Goal: Communication & Community: Share content

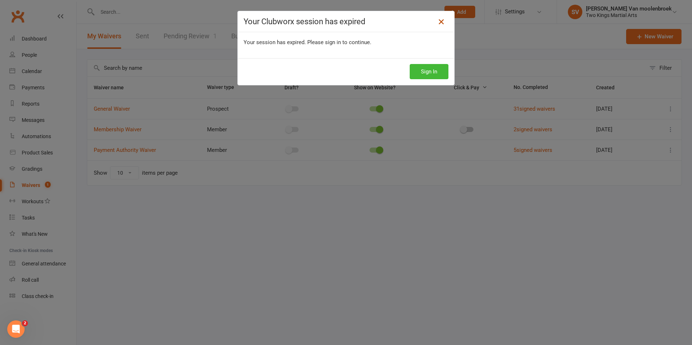
click at [440, 25] on icon at bounding box center [441, 21] width 9 height 9
click at [433, 69] on button "Sign In" at bounding box center [429, 71] width 39 height 15
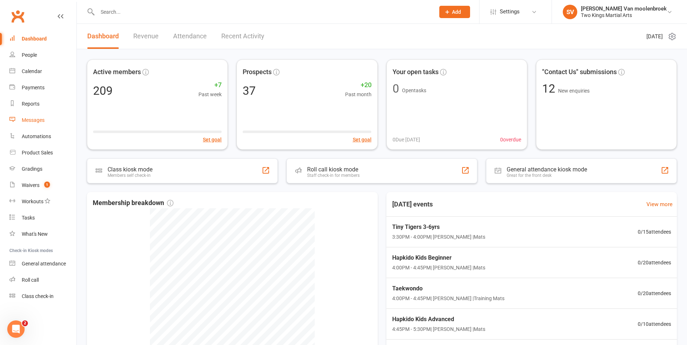
click at [37, 124] on link "Messages" at bounding box center [42, 120] width 67 height 16
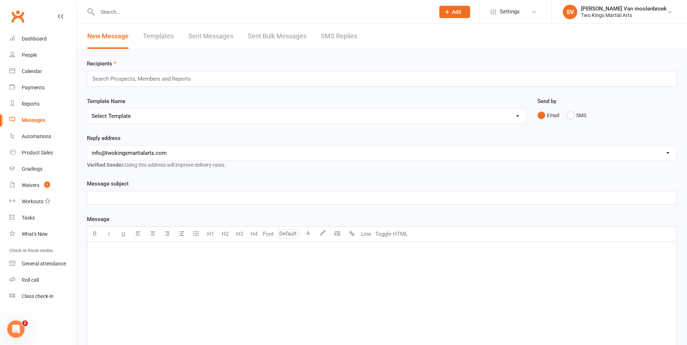
click at [142, 258] on div "﻿" at bounding box center [381, 296] width 589 height 109
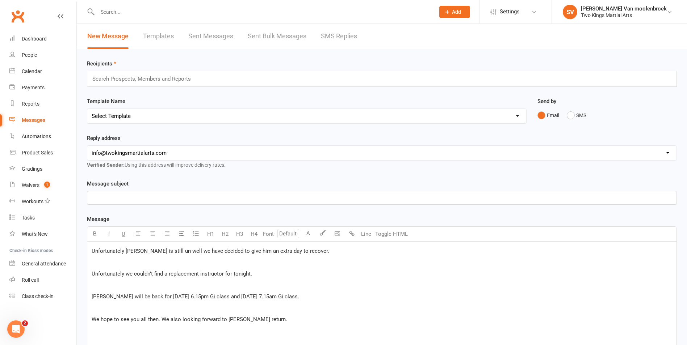
click at [123, 252] on span "Unfortunately [PERSON_NAME] is still un well we have decided to give him an ext…" at bounding box center [211, 251] width 238 height 7
click at [125, 251] on span "Unfortunately [PERSON_NAME] is still un well we have decided to give him an ext…" at bounding box center [211, 251] width 238 height 7
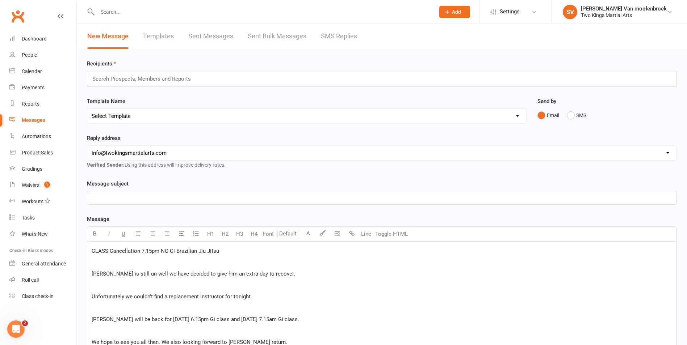
drag, startPoint x: 90, startPoint y: 250, endPoint x: 232, endPoint y: 255, distance: 142.0
click at [232, 255] on div "CLASS Cancellation 7.15pm NO Gi Brazilian Jiu Jitsu ﻿ [PERSON_NAME] is still un…" at bounding box center [381, 297] width 589 height 110
click at [97, 234] on icon "button" at bounding box center [94, 233] width 5 height 5
click at [266, 258] on div "CLASS Cancellation 7.15pm NO Gi Brazilian Jiu Jitsu ﻿ [PERSON_NAME] is still un…" at bounding box center [381, 297] width 589 height 110
click at [251, 252] on p "CLASS Cancellation 7.15pm NO Gi Brazilian Jiu Jitsu" at bounding box center [382, 251] width 580 height 9
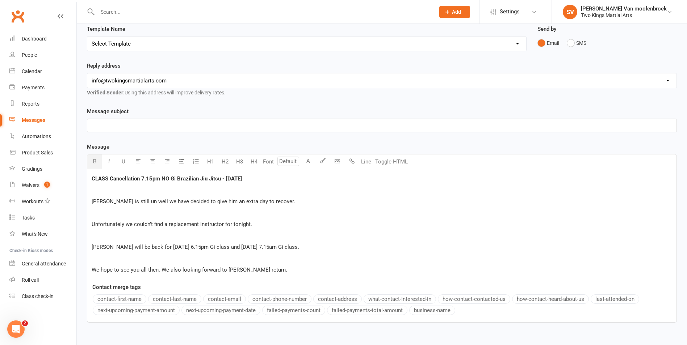
scroll to position [115, 0]
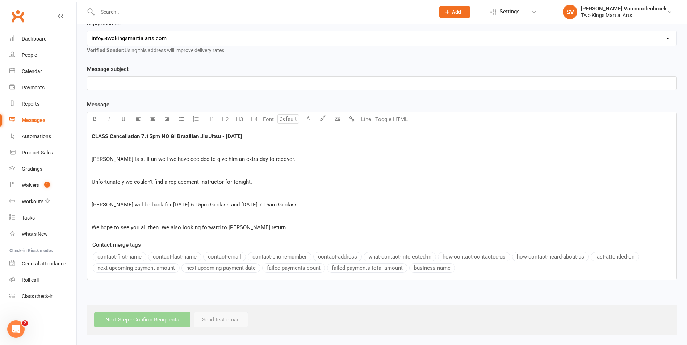
click at [239, 228] on span "We hope to see you all then. We also looking forward to [PERSON_NAME] return." at bounding box center [190, 227] width 196 height 7
click at [106, 204] on span "[PERSON_NAME] will be back for [DATE] 6.15pm Gi class and [DATE] 7.15am Gi clas…" at bounding box center [195, 205] width 207 height 7
click at [338, 202] on p "[PERSON_NAME] has confrimed he will be back for [DATE] 6.15pm Gi class and [DAT…" at bounding box center [382, 205] width 580 height 9
click at [276, 228] on p "We hope to see you all then. We also looking forward to [PERSON_NAME]'s return." at bounding box center [382, 227] width 580 height 9
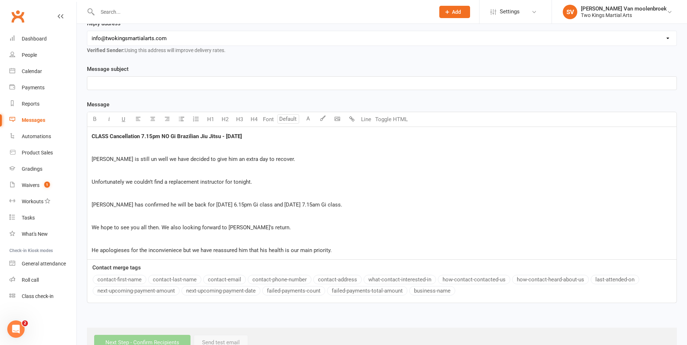
click at [159, 253] on span "He apologieses for the inconvieniece but we have reassured him that his health …" at bounding box center [212, 250] width 240 height 7
click at [181, 251] on span "He apologieses for the inconvieniece but we have reassured him that his health …" at bounding box center [212, 250] width 240 height 7
drag, startPoint x: 177, startPoint y: 251, endPoint x: 150, endPoint y: 250, distance: 26.8
click at [150, 250] on span "He apologieses for the inconvieniece but we have reassured him that his health …" at bounding box center [212, 250] width 240 height 7
click at [176, 252] on span "He apologieses for the inconvieniece but we have reassured him that his health …" at bounding box center [212, 250] width 240 height 7
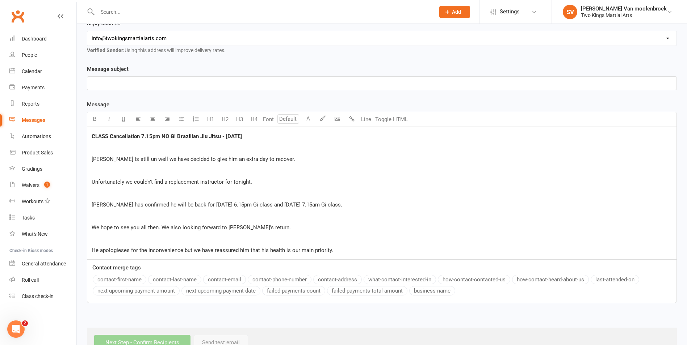
click at [119, 253] on span "He apologieses for the inconvenience but we have reassured him that his health …" at bounding box center [212, 250] width 241 height 7
drag, startPoint x: 131, startPoint y: 250, endPoint x: 106, endPoint y: 250, distance: 25.7
click at [106, 250] on span "He apologieses for the inconvenience but we have reassured him that his health …" at bounding box center [212, 250] width 241 height 7
click at [122, 239] on p "﻿" at bounding box center [382, 239] width 580 height 9
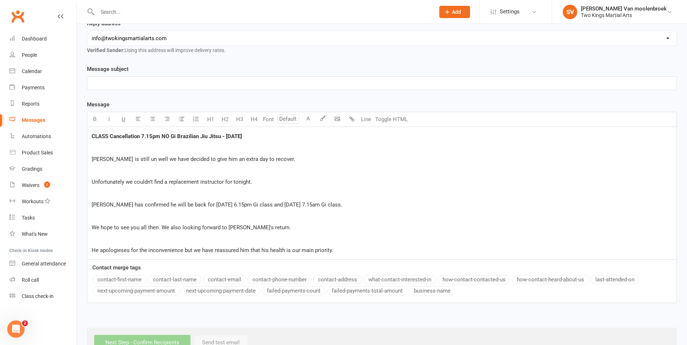
click at [117, 251] on span "He apologieses for the inconvenience but we have reassured him that his health …" at bounding box center [212, 250] width 241 height 7
drag, startPoint x: 130, startPoint y: 250, endPoint x: 100, endPoint y: 252, distance: 29.4
click at [100, 252] on span "He apologieses for the inconvenience but we have reassured him that his health …" at bounding box center [212, 250] width 241 height 7
drag, startPoint x: 115, startPoint y: 250, endPoint x: 106, endPoint y: 237, distance: 15.9
click at [106, 237] on p "﻿" at bounding box center [382, 239] width 580 height 9
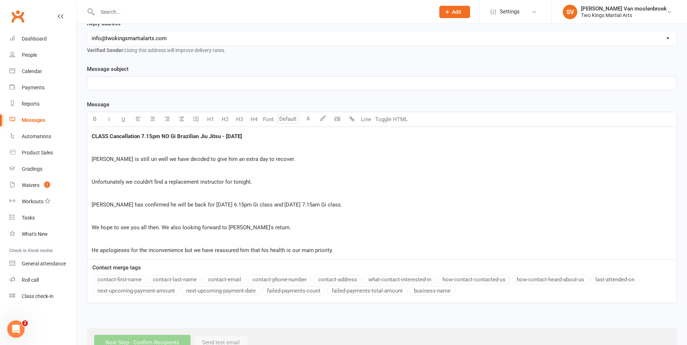
click at [173, 248] on span "He apologieses for the inconvenience but we have reassured him that his health …" at bounding box center [212, 250] width 241 height 7
drag, startPoint x: 298, startPoint y: 138, endPoint x: 91, endPoint y: 135, distance: 206.7
click at [91, 135] on div "CLASS Cancellation 7.15pm NO Gi Brazilian Jiu Jitsu - [DATE] ﻿ [PERSON_NAME] is…" at bounding box center [381, 193] width 589 height 133
copy span "CLASS Cancellation 7.15pm NO Gi Brazilian Jiu Jitsu - [DATE]"
click at [95, 79] on p "﻿" at bounding box center [382, 83] width 580 height 9
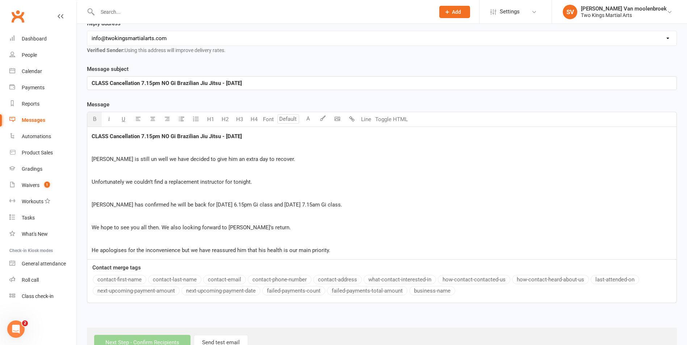
scroll to position [138, 0]
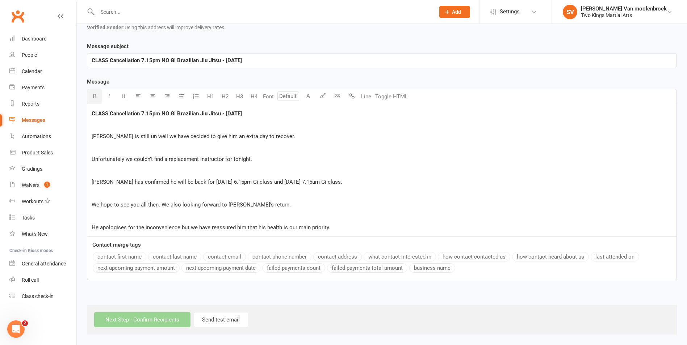
click at [338, 224] on p "He apologises for the inconvenience but we have reassured him that his health i…" at bounding box center [382, 227] width 580 height 9
click at [348, 232] on div "CLASS Cancellation 7.15pm NO Gi Brazilian Jiu Jitsu - [DATE] ﻿ [PERSON_NAME] is…" at bounding box center [381, 170] width 589 height 133
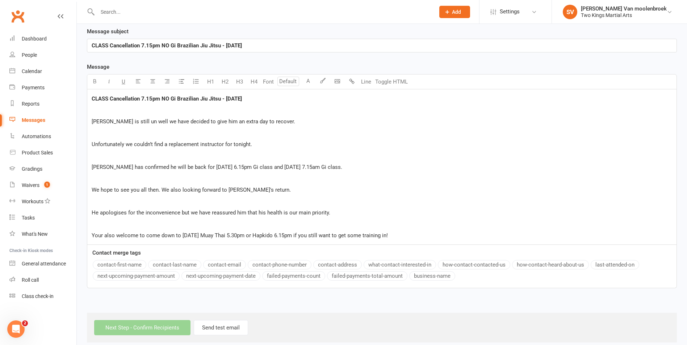
scroll to position [160, 0]
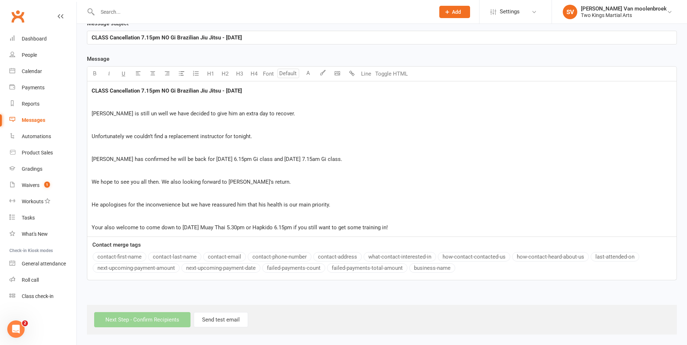
click at [285, 228] on span "Your also welcome to come down to [DATE] Muay Thai 5.30pm or Hapkido 6.15pm if …" at bounding box center [240, 227] width 296 height 7
click at [290, 226] on span "Your also welcome to come down to [DATE] Muay Thai 5.30pm or Hapkido 6.15pm if …" at bounding box center [240, 227] width 296 height 7
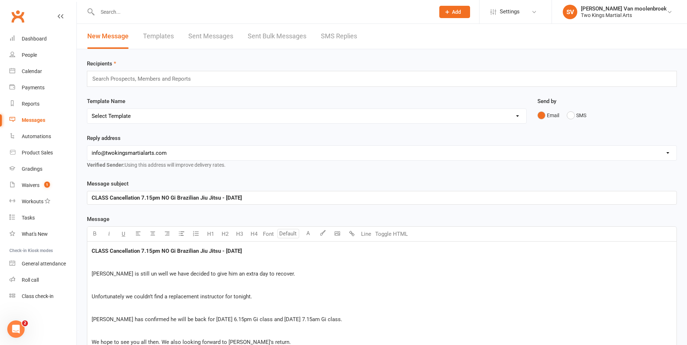
click at [136, 77] on input "text" at bounding box center [145, 78] width 106 height 9
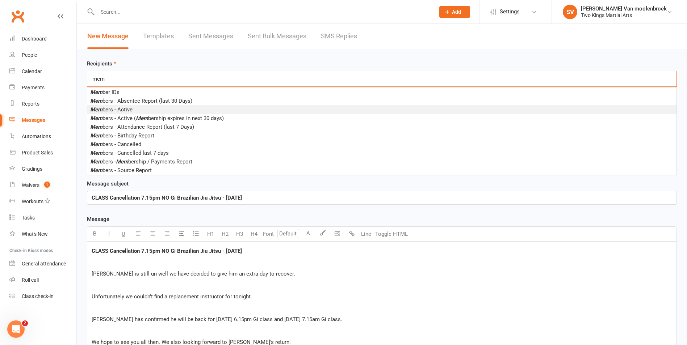
type input "mem"
click at [130, 109] on span "Mem bers - Active" at bounding box center [111, 109] width 42 height 7
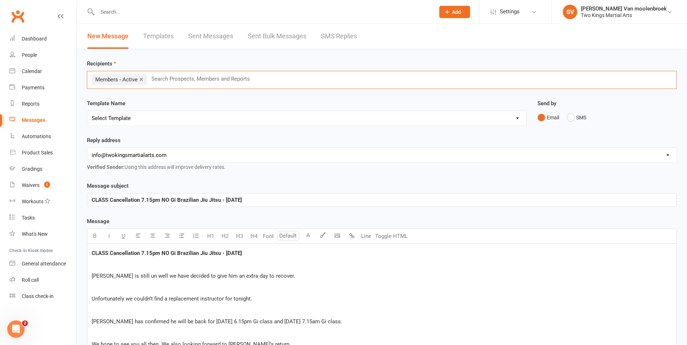
click at [158, 78] on input "text" at bounding box center [204, 78] width 106 height 9
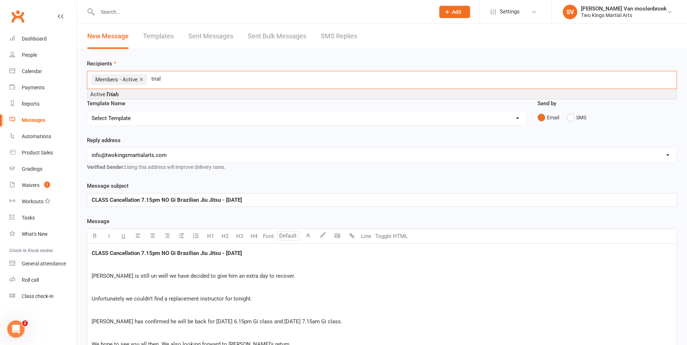
type input "trial"
click at [130, 92] on li "Active Trial s" at bounding box center [381, 94] width 589 height 9
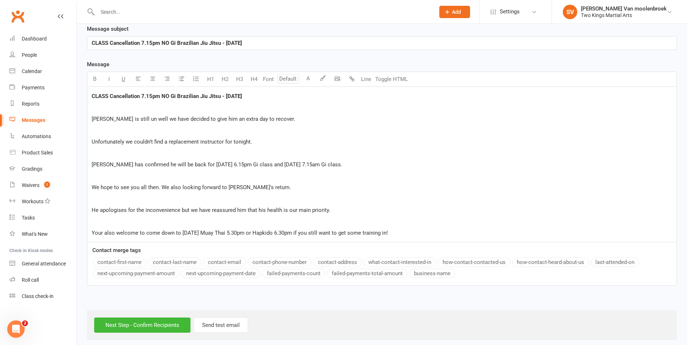
scroll to position [163, 0]
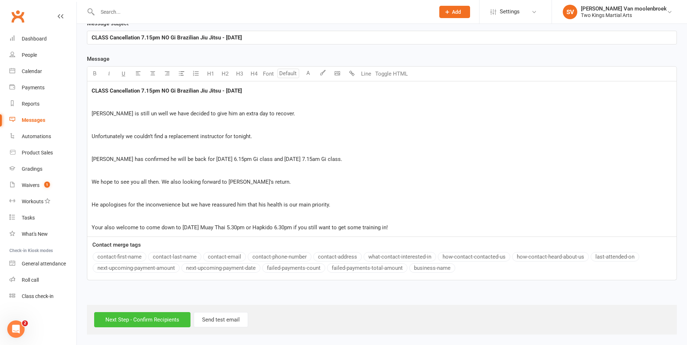
click at [166, 324] on input "Next Step - Confirm Recipients" at bounding box center [142, 319] width 96 height 15
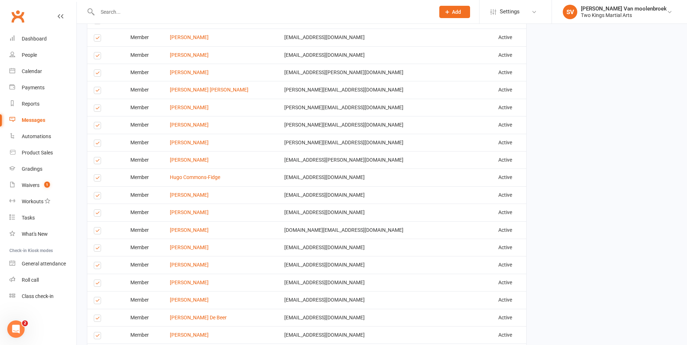
scroll to position [956, 0]
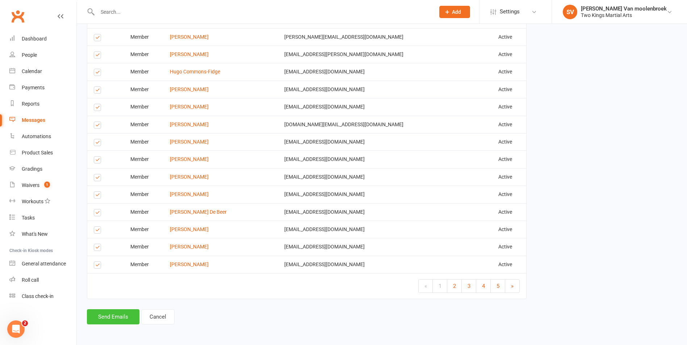
click at [119, 323] on button "Send Emails" at bounding box center [113, 317] width 52 height 15
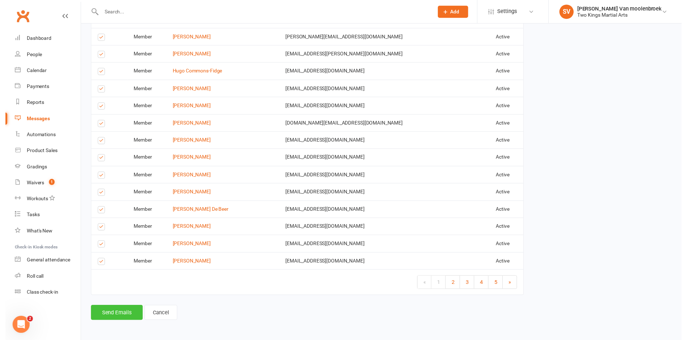
scroll to position [953, 0]
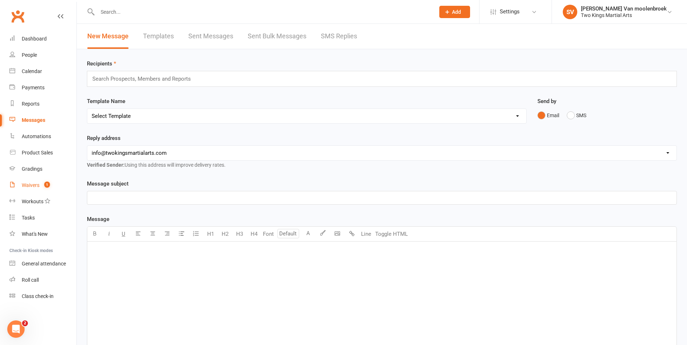
click at [35, 191] on link "Waivers 1" at bounding box center [42, 185] width 67 height 16
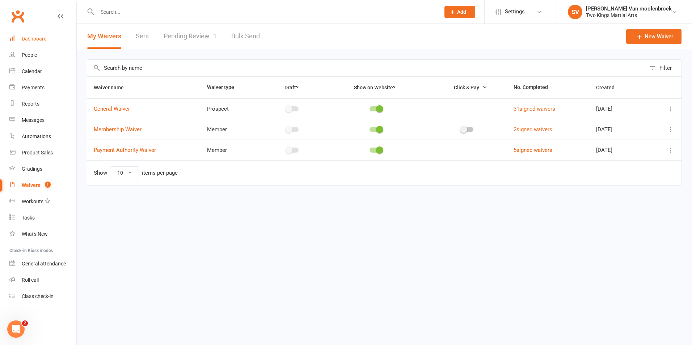
click at [25, 32] on link "Dashboard" at bounding box center [42, 39] width 67 height 16
